Goal: Answer question/provide support

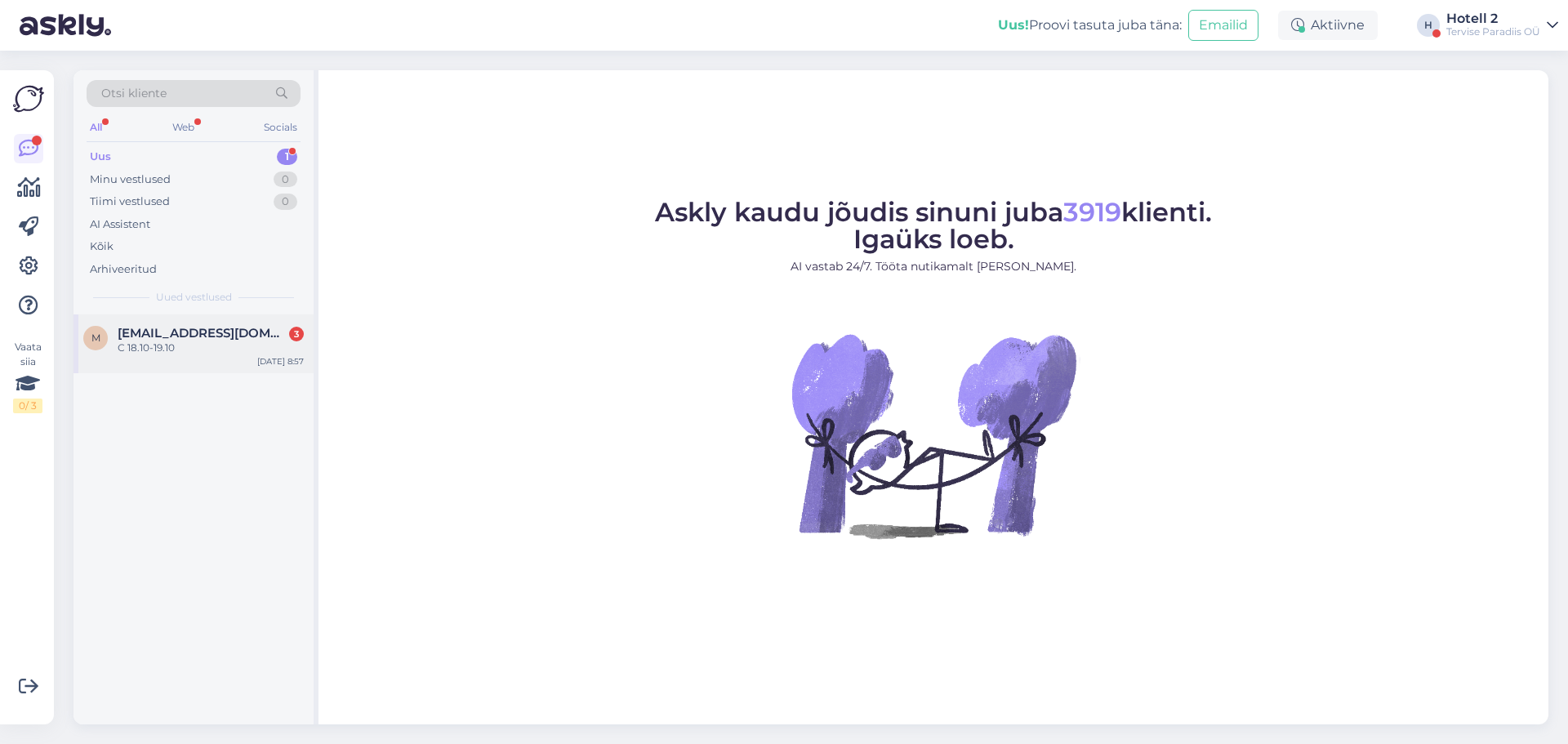
click at [164, 327] on span "[EMAIL_ADDRESS][DOMAIN_NAME]" at bounding box center [202, 333] width 170 height 15
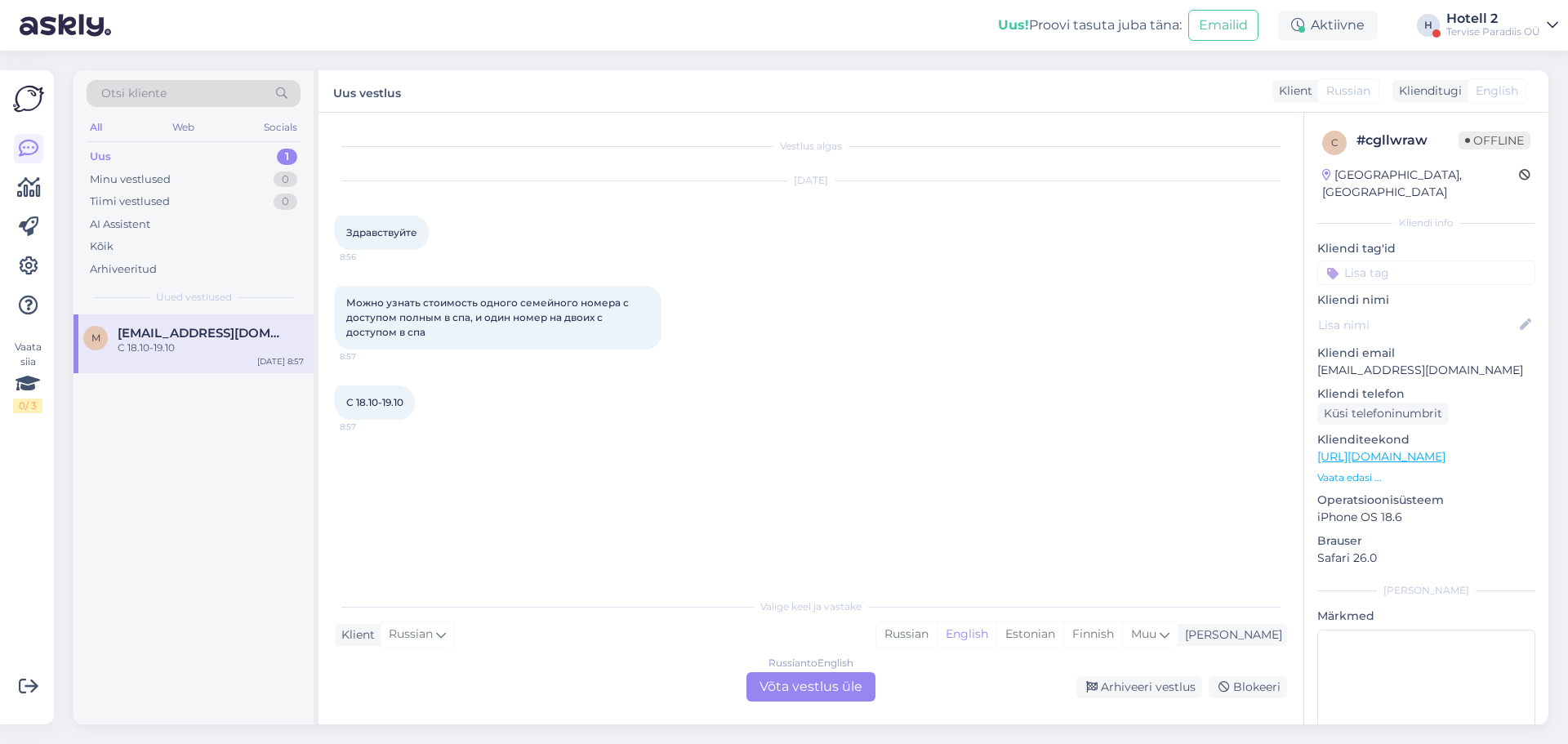
click at [790, 691] on div "Russian to English Võta vestlus üle" at bounding box center [810, 686] width 129 height 29
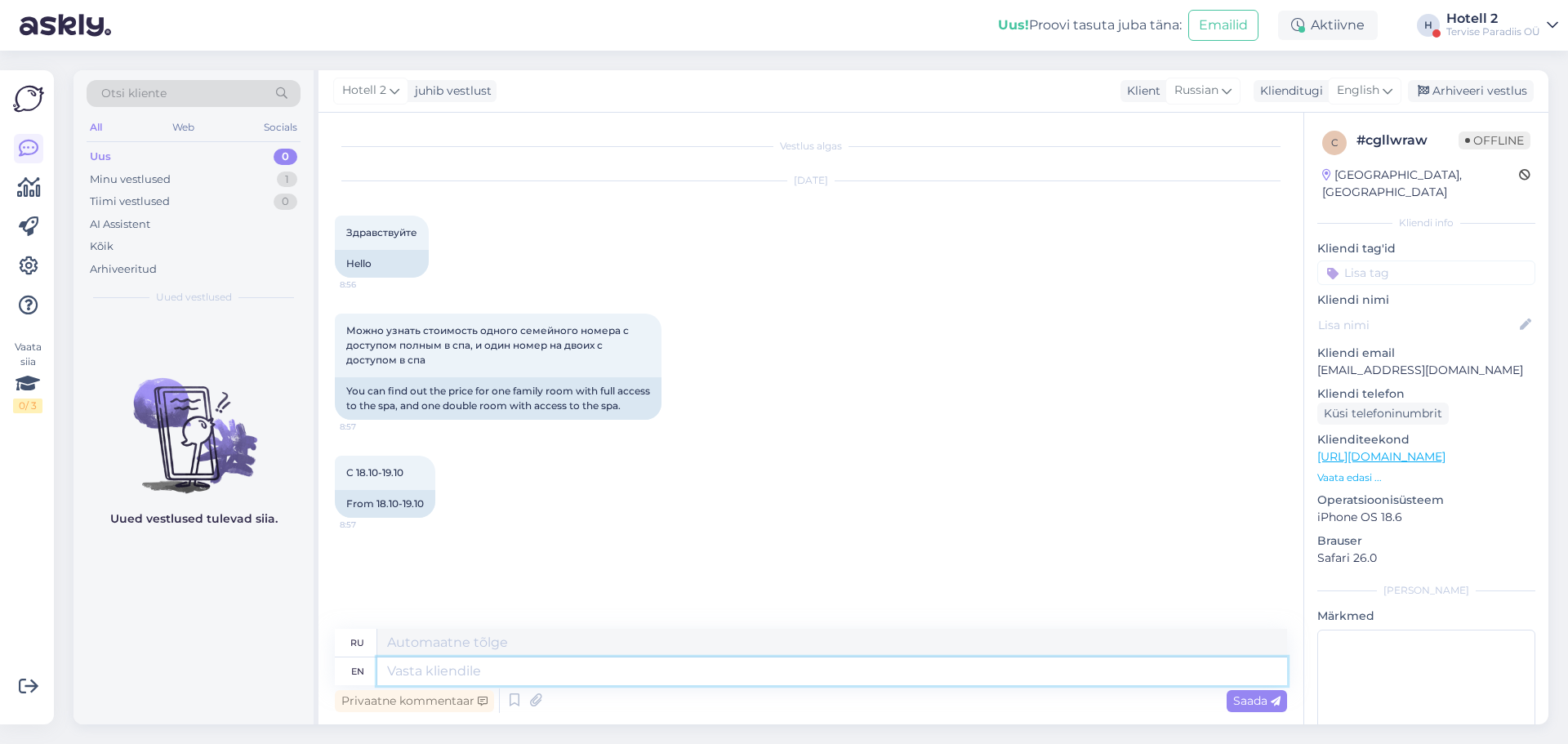
click at [409, 660] on textarea at bounding box center [832, 671] width 910 height 28
type textarea "Good"
type textarea "Хороший"
type textarea "Good morning!"
type textarea "Доброе утро!"
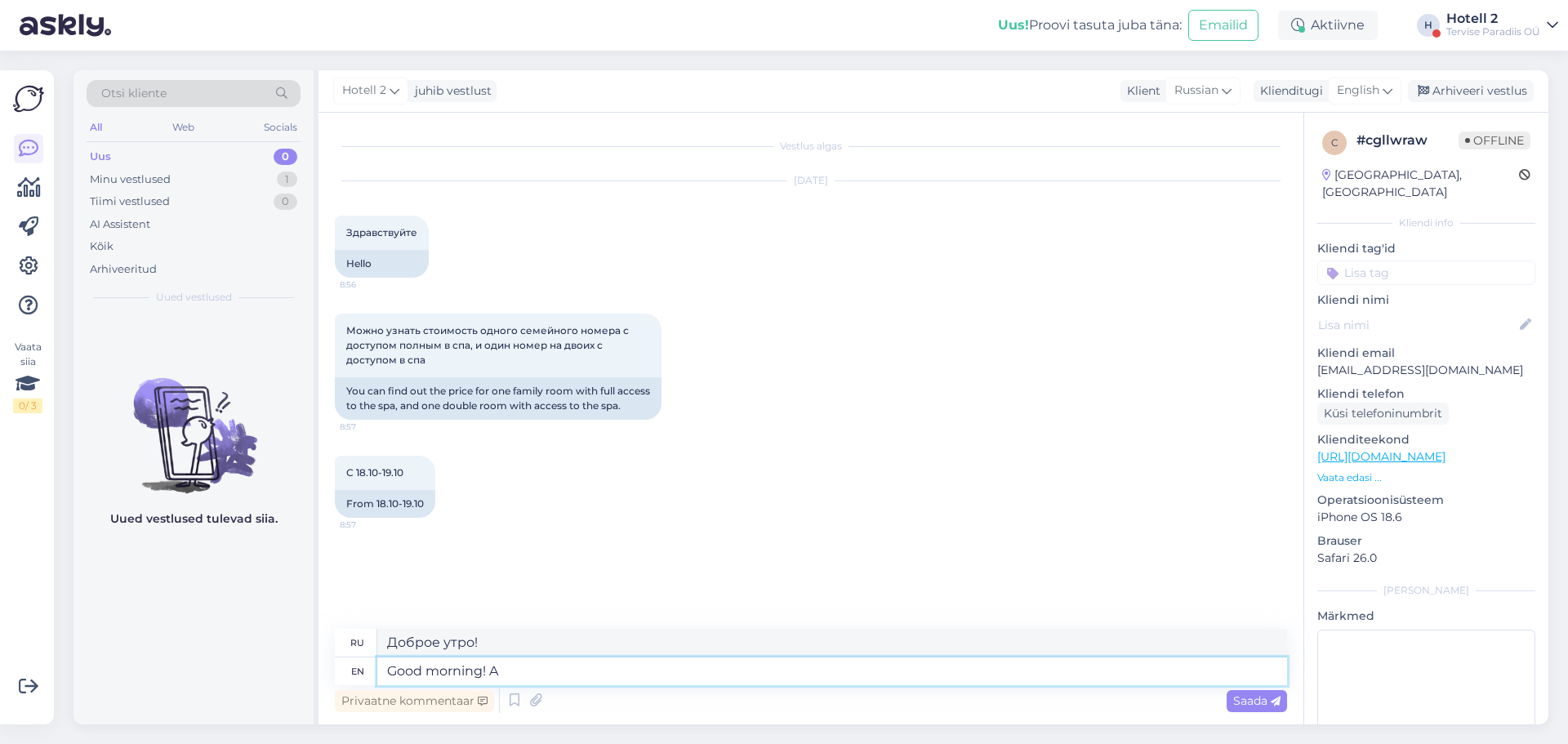
type textarea "Good morning! A"
type textarea "Доброе утро! А"
type textarea "Good morning! A Fam"
type textarea "Доброе утро! А Фай"
type textarea "Good morning! A Familu"
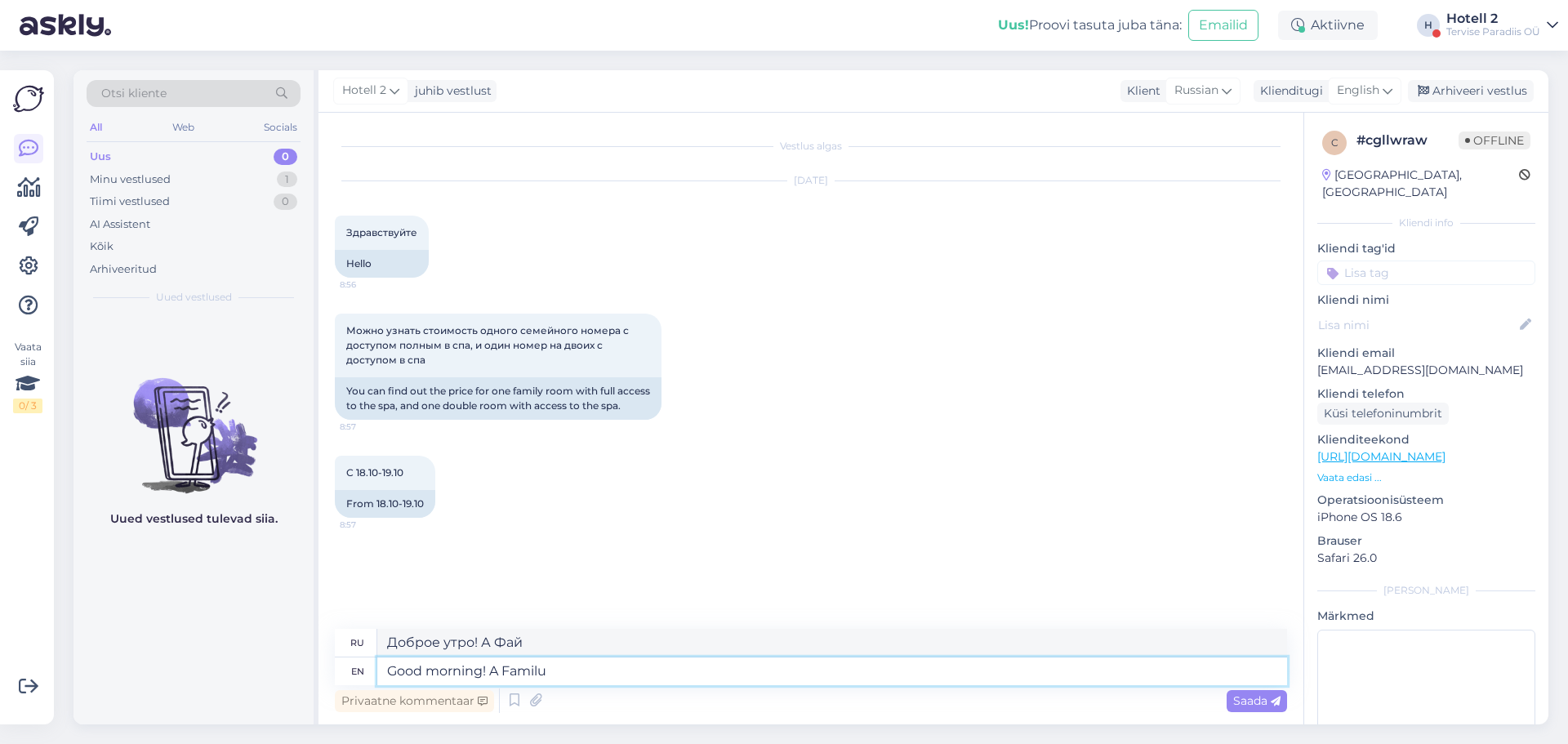
type textarea "Доброе утро! [GEOGRAPHIC_DATA]"
type textarea "Good morning! A Familu room"
type textarea "Доброе утро! Семейный номер."
type textarea "Good morning! A Familu"
type textarea "Доброе утро! Семейная комната."
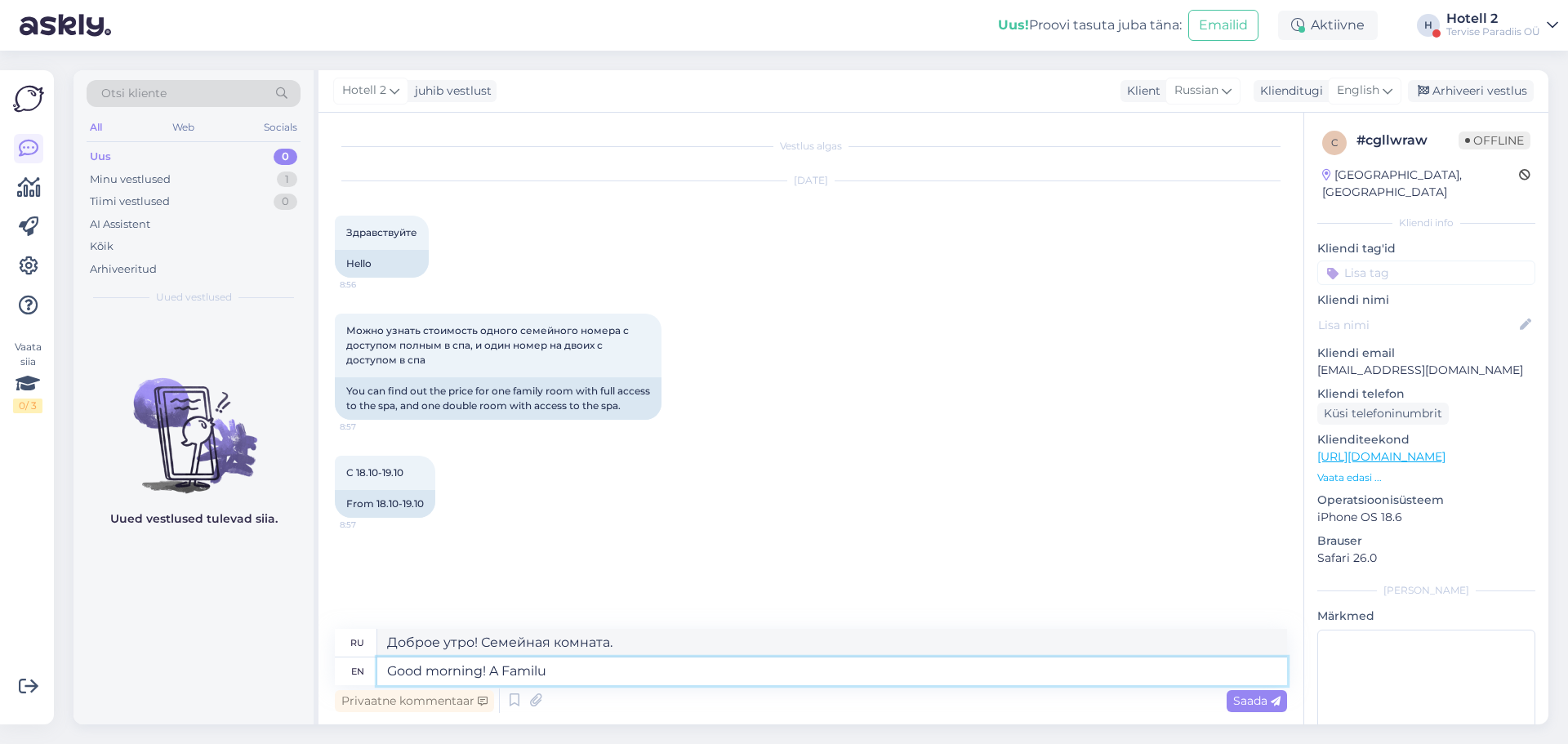
type textarea "Good morning! A Familu"
type textarea "Доброе утро! [GEOGRAPHIC_DATA]"
type textarea "Good morning! A Family room"
type textarea "Доброе утро! Семейный номер."
type textarea "Good morning! A Family room from t"
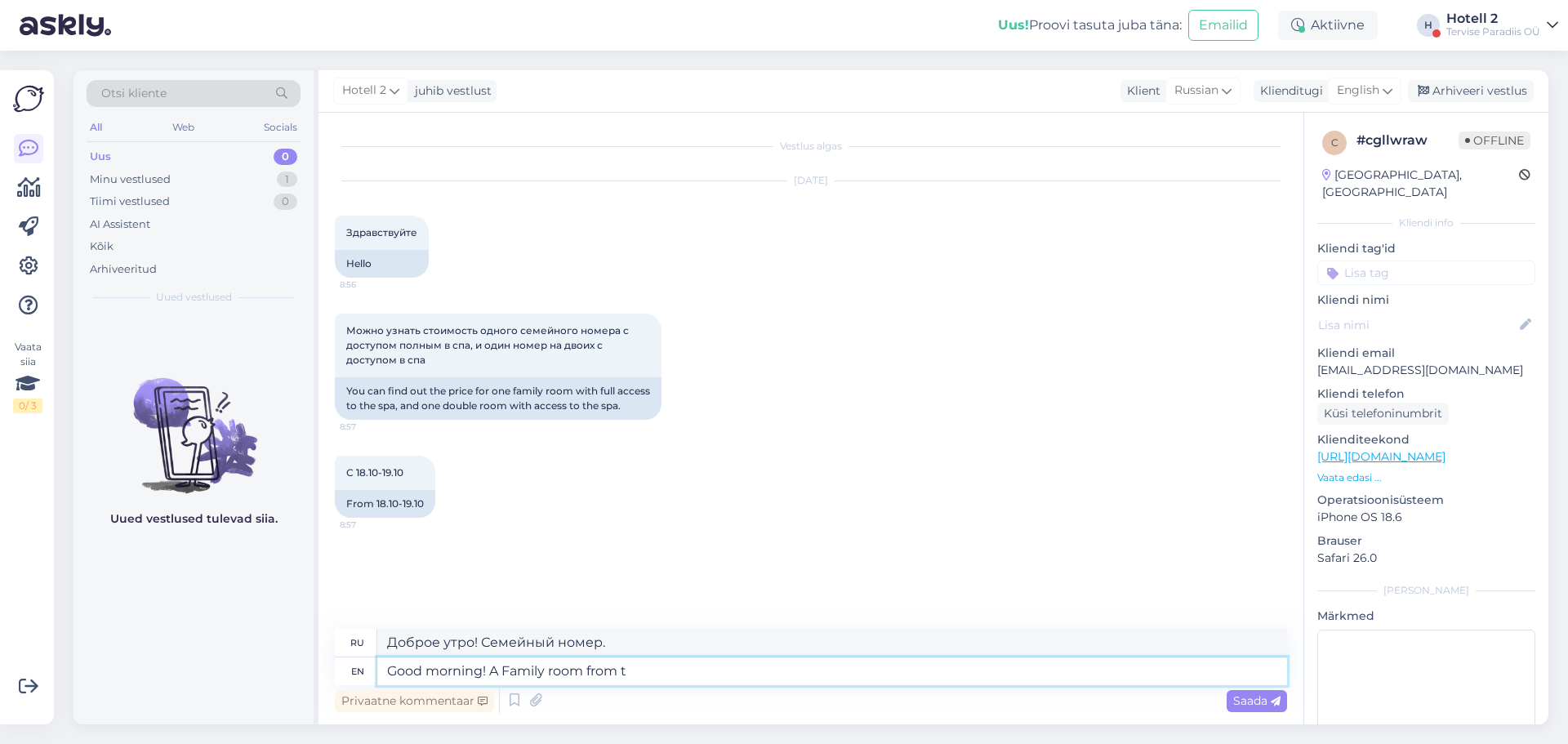
type textarea "Доброе утро! Семейный номер от"
type textarea "Good morning! A Family room from the 18th to"
type textarea "Доброе утро! Семейный номер с 18-го."
type textarea "Good morning! A Family room from the 18th to"
type textarea "Доброе утро! Семейный номер с 18 по"
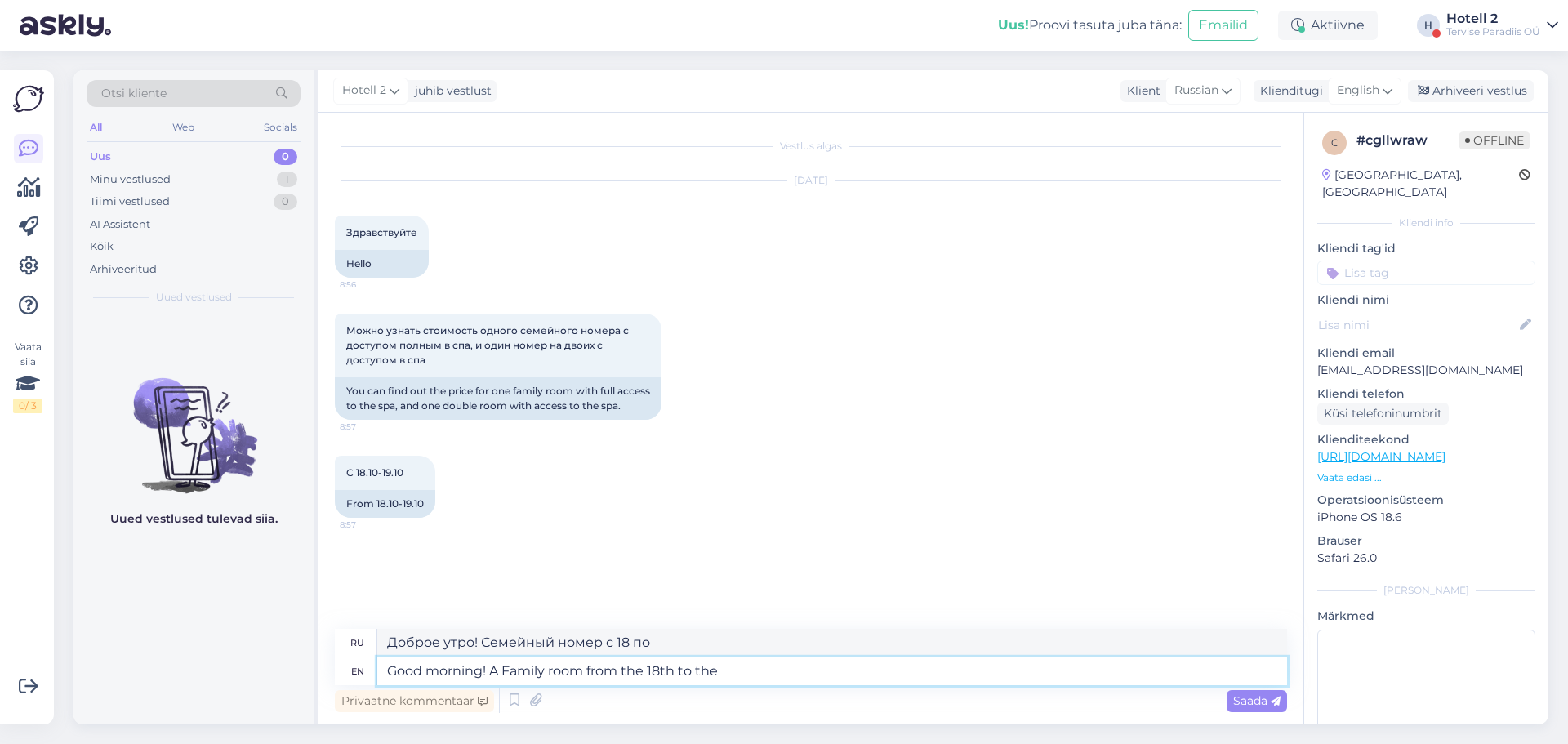
type textarea "Good morning! A Family room from the 18th to the"
type textarea "Доброе утро! Семейный номер с 18 по 18."
type textarea "Good morning! A Family room from the 18th to the 19"
type textarea "Доброе утро! Семейный номер с 18 по 19 число."
type textarea "Good morning! A Family room from the 18th to the 19th of Octo"
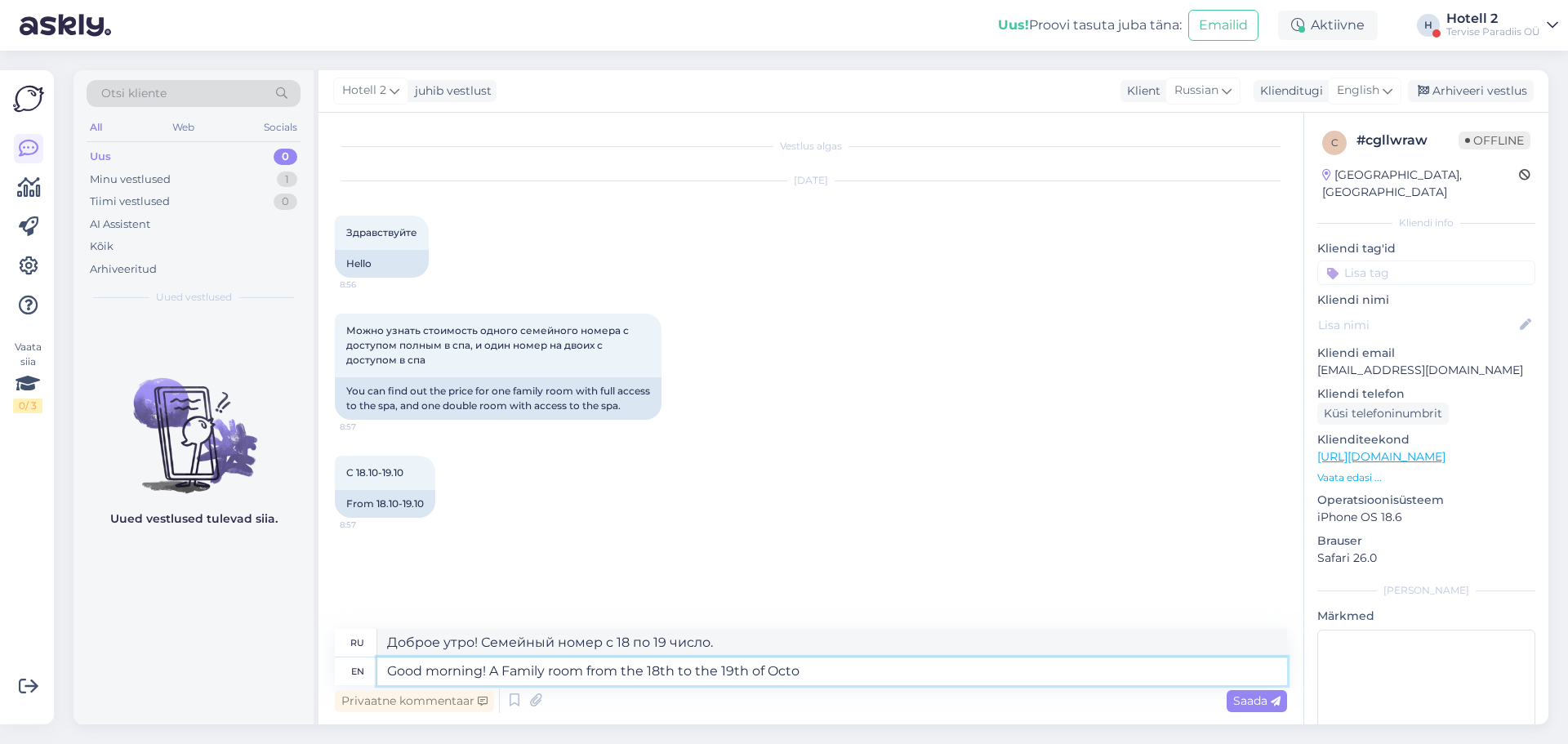
type textarea "Доброе утро! Семейный номер с 18 по 19 октября."
type textarea "Good morning! A Family room from the [DATE] to the [DATE] is 298"
type textarea "Доброе утро! Семейный номер с 18 по 19 октября стоит 298 евро."
type textarea "Good morning! A Family room from the [DATE] to the [DATE] is 298€. You can"
type textarea "Доброе утро! Семейный номер с 18 по 19 октября стоит 298 евро. Вы"
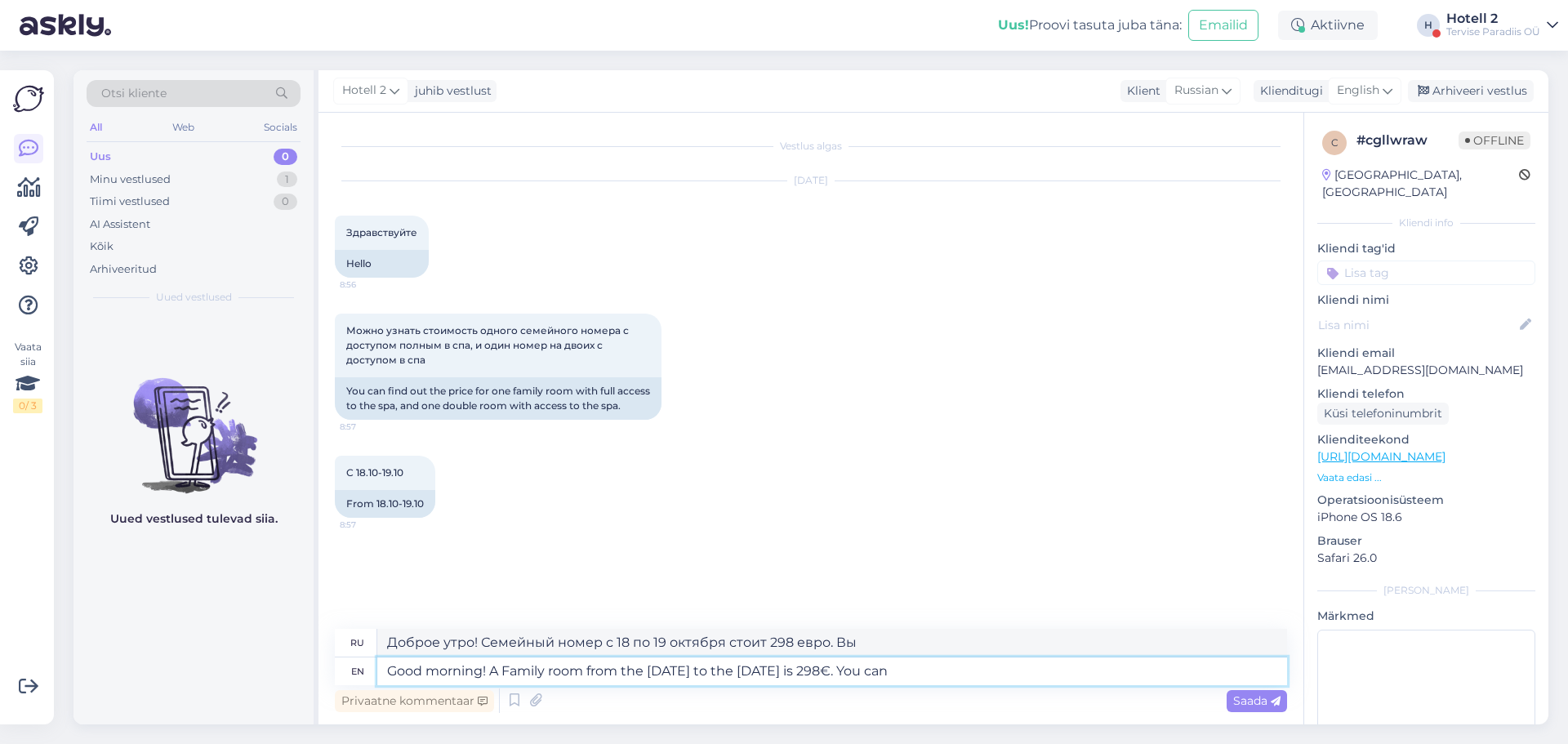
type textarea "Good morning! A Family room from the [DATE] to the [DATE] is 298€. You can"
type textarea "Доброе утро! Семейный номер с 18 по 19 октября стоит 298 евро. Вы можете"
type textarea "Good morning! A Family room from the [DATE] to the [DATE] is 298€. You can book"
type textarea "Доброе утро! Семейный номер с 18 по 19 октября стоит 298 евро. Вы можете заброн…"
type textarea "Good morning! A Family room from the [DATE] to the [DATE] is 298€. You can book…"
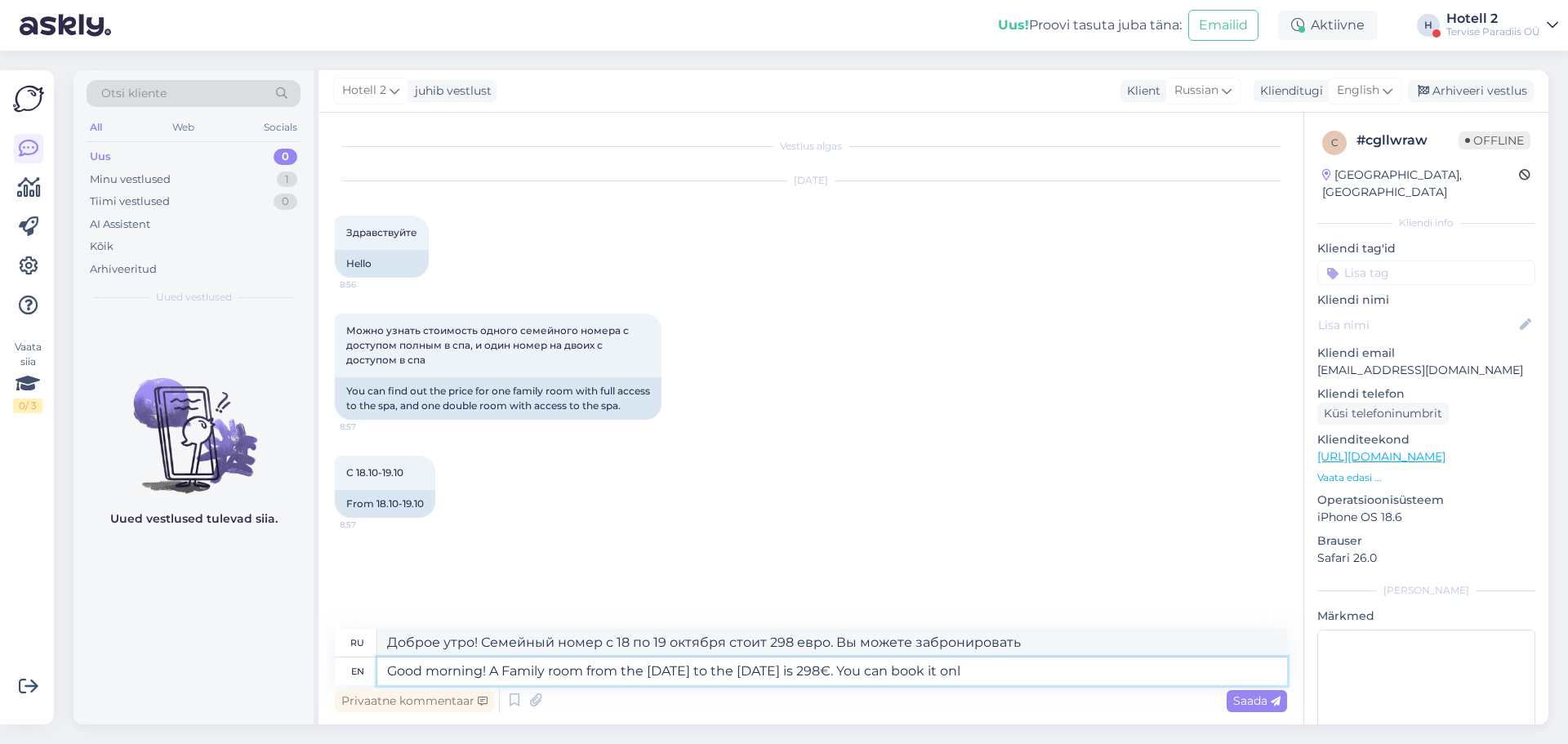
type textarea "Доброе утро! Семейный номер с 18 по 19 октября стоит 298 евро. Вы можете его за…"
type textarea "Good morning! A Family room from the [DATE] to the [DATE] is 298€. You can book…"
type textarea "Доброе утро! Семейный номер с 18 по 19 октября стоит 298 евро. Забронировать мо…"
paste textarea "[URL][DOMAIN_NAME]"
type textarea "Good morning! A Family room from the [DATE] to the [DATE] is 298€. You can book…"
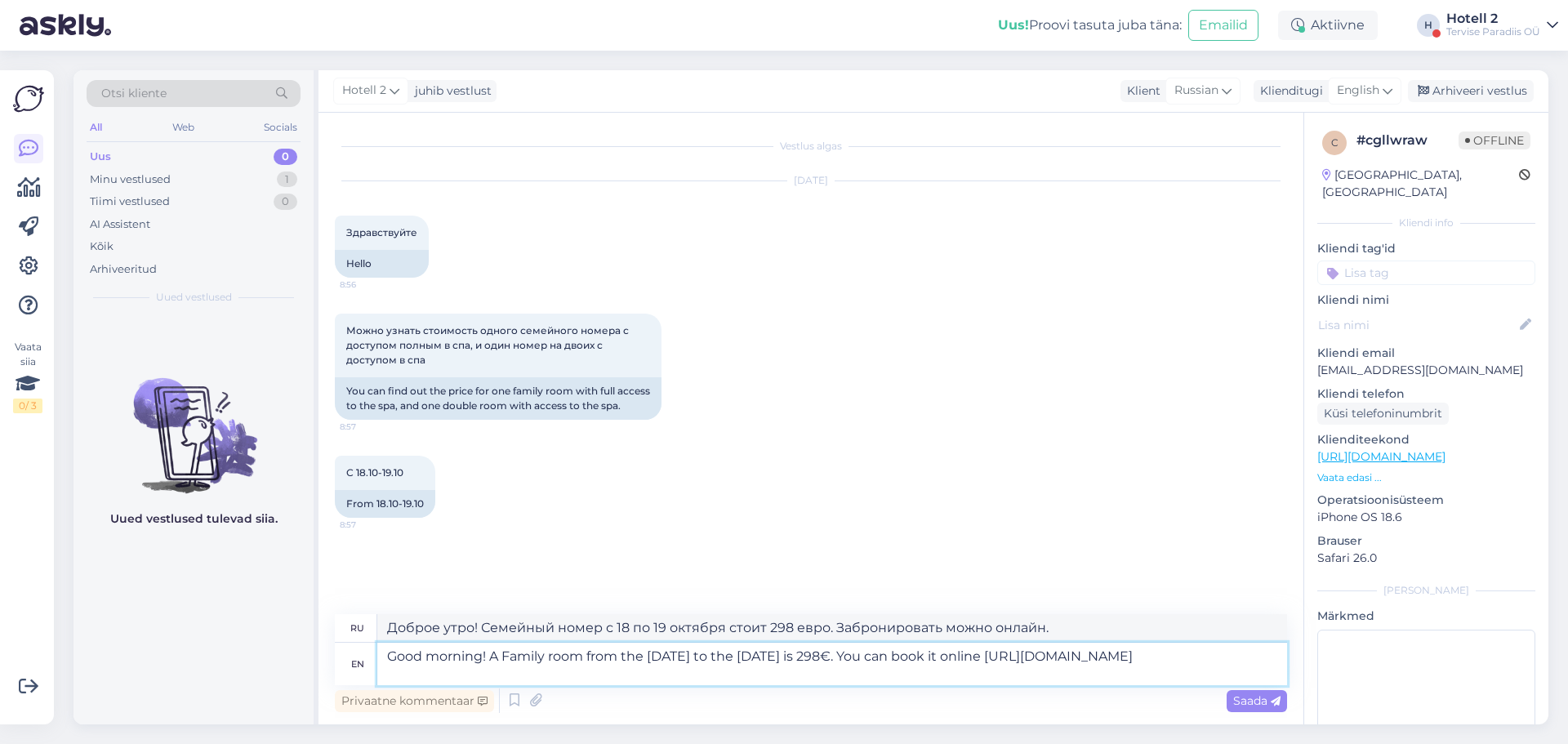
type textarea "Доброе утро! Семейный номер с 18 по 19 октября стоит 298 евро. Забронировать мо…"
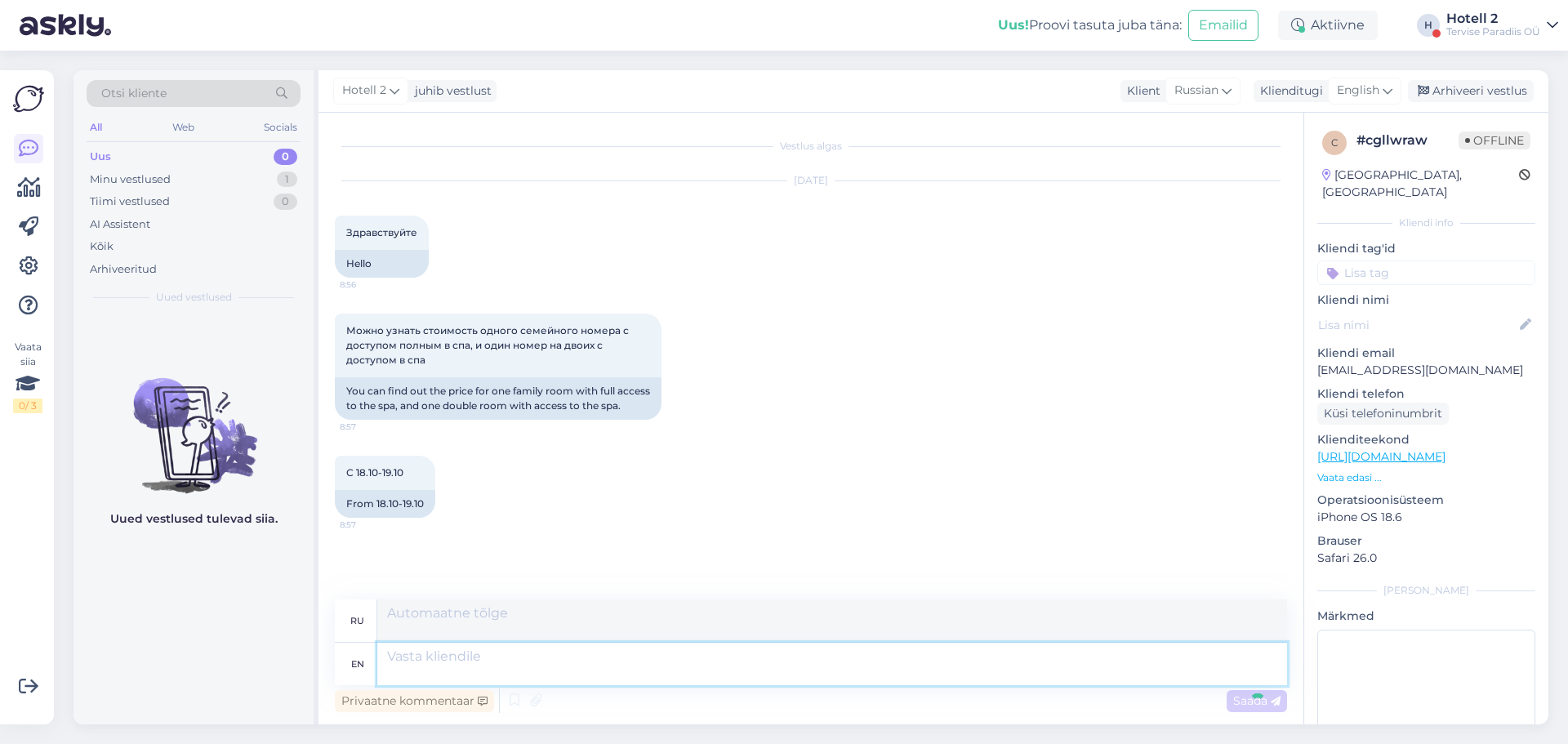
scroll to position [123, 0]
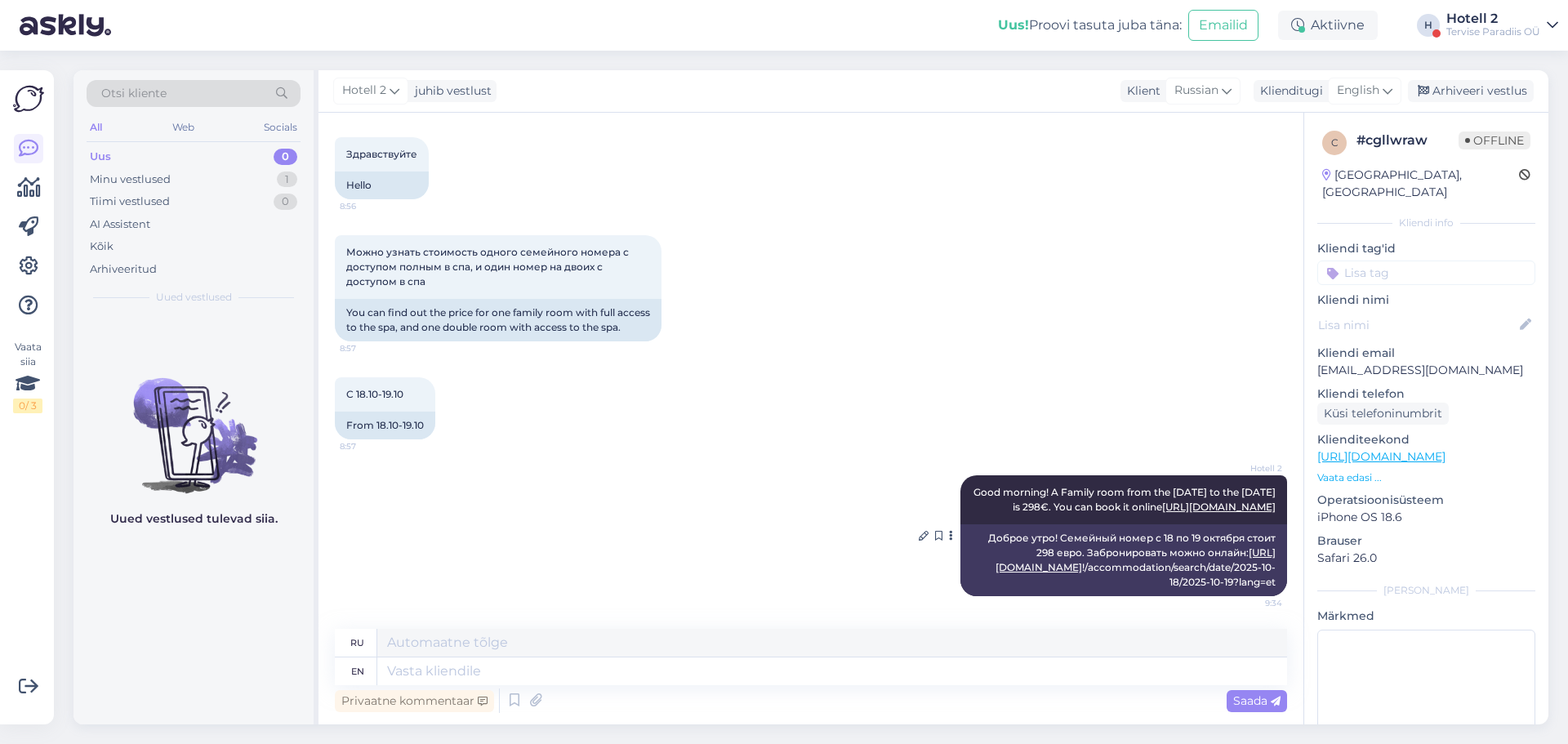
click at [1180, 566] on link "[URL][DOMAIN_NAME]" at bounding box center [1135, 559] width 280 height 27
